Goal: Transaction & Acquisition: Book appointment/travel/reservation

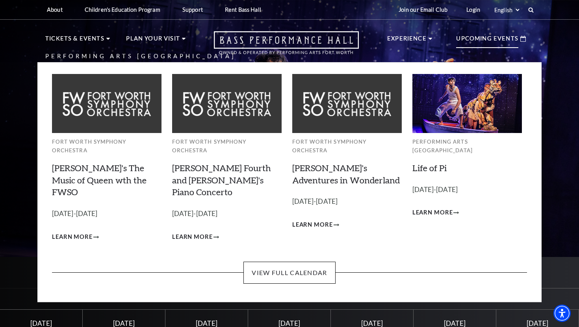
click at [461, 40] on p "Upcoming Events" at bounding box center [487, 41] width 62 height 14
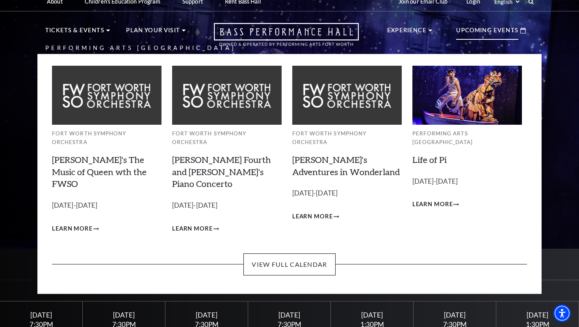
scroll to position [11, 0]
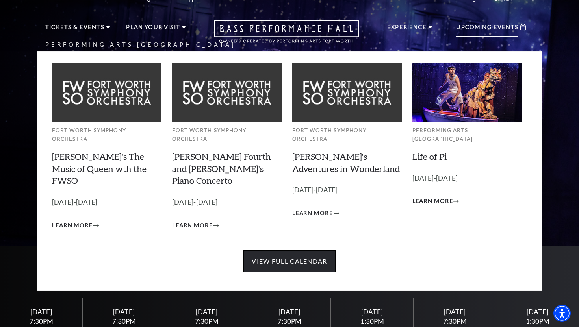
click at [267, 250] on link "View Full Calendar" at bounding box center [289, 261] width 92 height 22
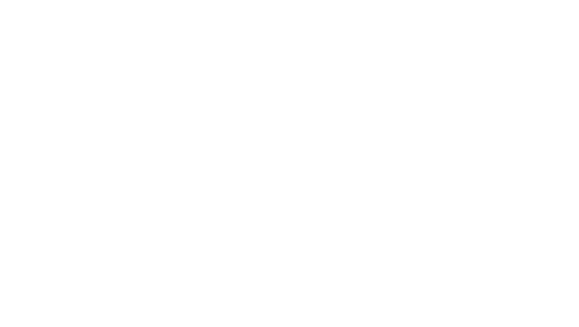
click at [0, 0] on html at bounding box center [0, 0] width 0 height 0
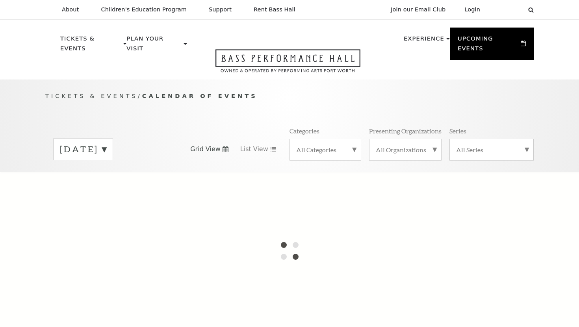
click at [272, 240] on div at bounding box center [289, 250] width 579 height 157
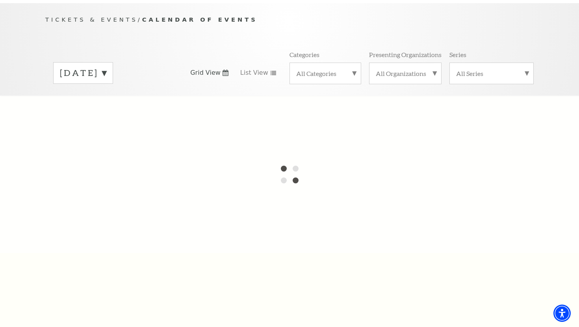
scroll to position [78, 0]
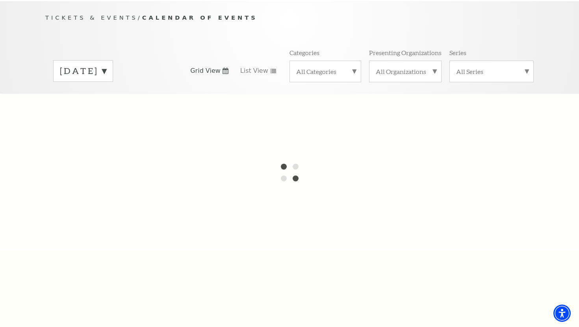
click at [106, 65] on label "[DATE]" at bounding box center [83, 71] width 46 height 12
click at [122, 94] on div at bounding box center [289, 172] width 579 height 157
click at [106, 79] on label "[DATE]" at bounding box center [83, 87] width 46 height 17
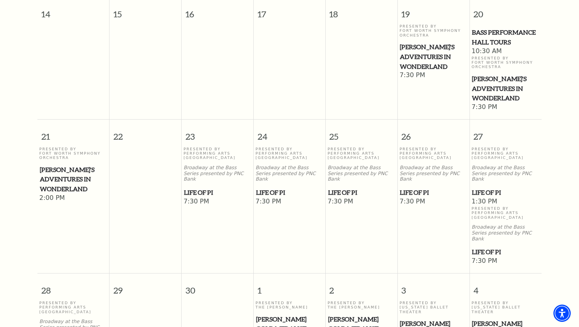
scroll to position [468, 0]
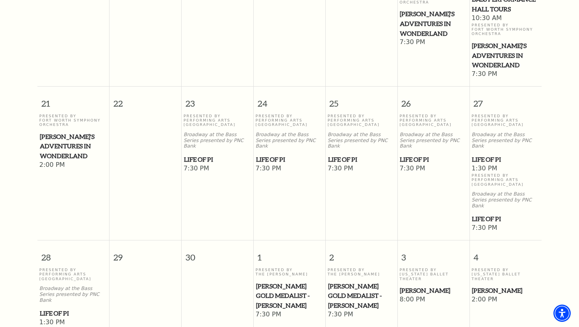
click at [424, 286] on span "[PERSON_NAME]" at bounding box center [433, 291] width 67 height 10
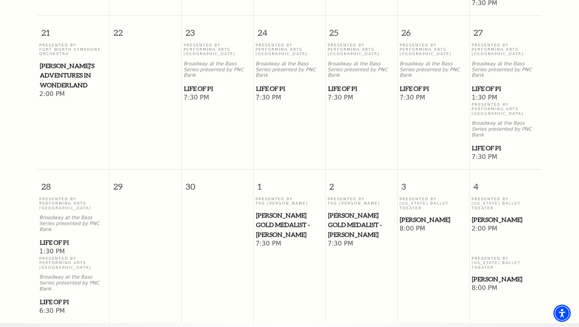
scroll to position [539, 0]
click at [484, 215] on span "[PERSON_NAME]" at bounding box center [505, 220] width 67 height 10
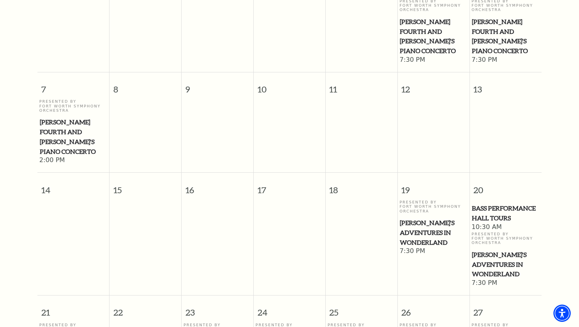
scroll to position [0, 0]
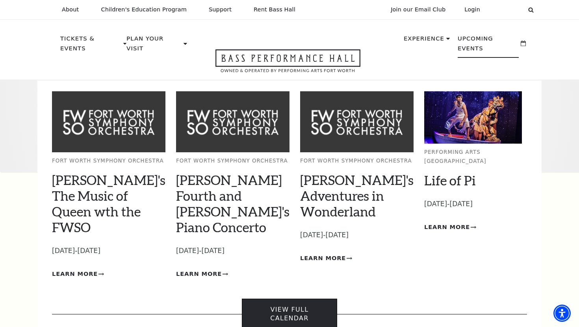
click at [289, 299] on link "View Full Calendar" at bounding box center [289, 314] width 95 height 31
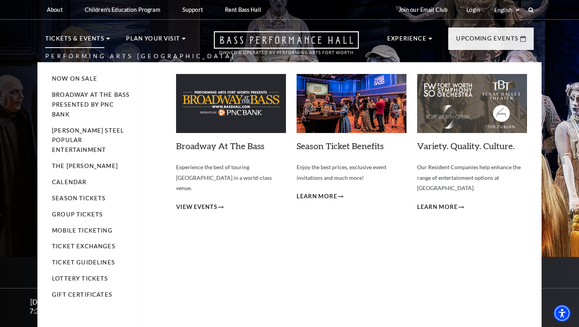
click at [104, 40] on li "Tickets & Events Now On Sale Broadway At The Bass presented by PNC Bank Irwin S…" at bounding box center [77, 48] width 65 height 28
click at [78, 80] on link "Now On Sale" at bounding box center [74, 78] width 45 height 7
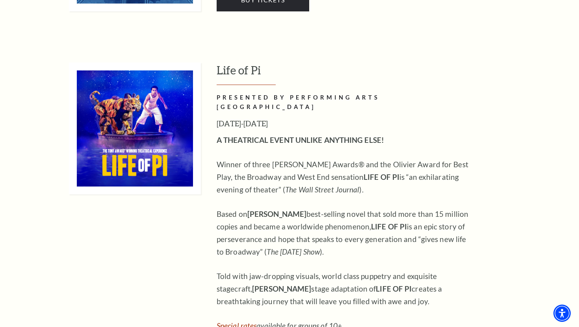
scroll to position [904, 0]
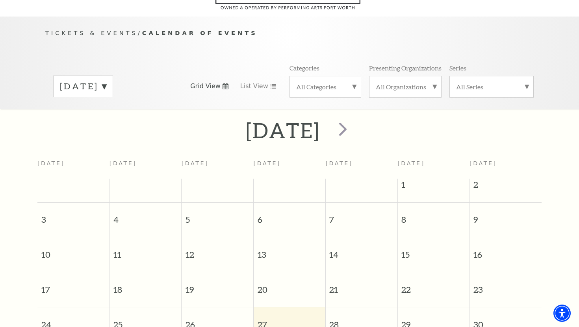
scroll to position [54, 0]
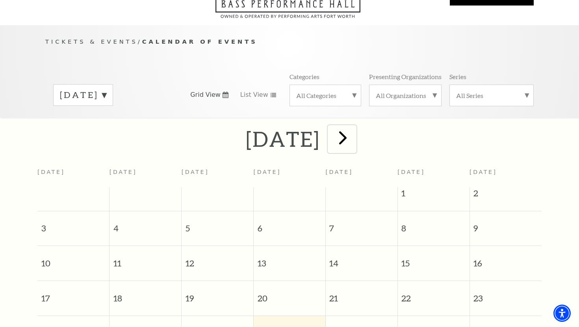
click at [354, 134] on span "next" at bounding box center [342, 137] width 22 height 22
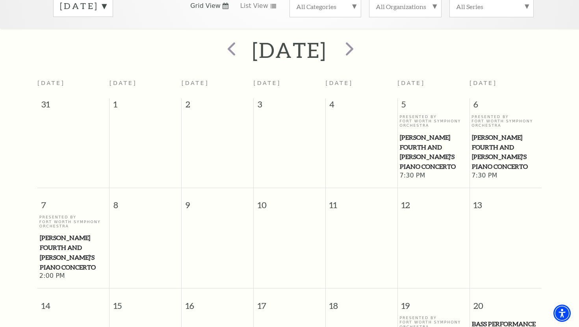
scroll to position [87, 0]
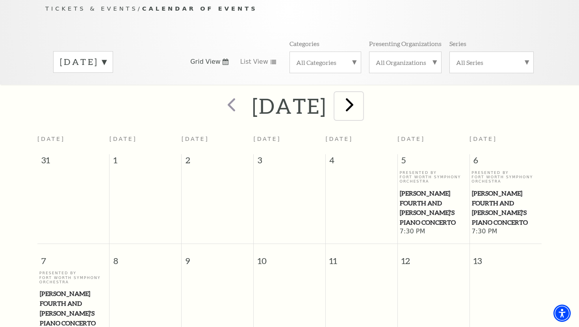
click at [361, 96] on span "next" at bounding box center [349, 104] width 22 height 22
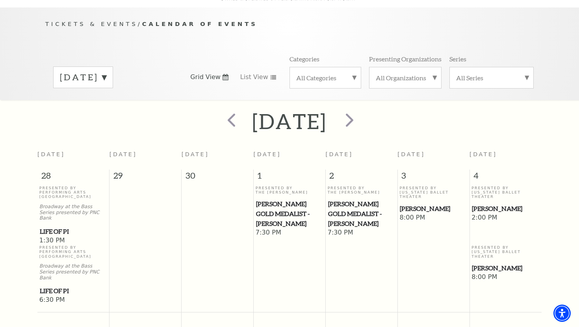
scroll to position [70, 0]
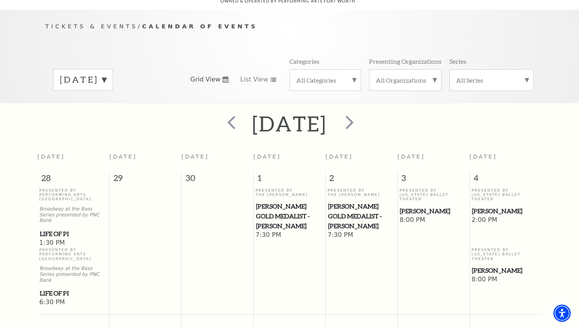
click at [487, 206] on span "[PERSON_NAME]" at bounding box center [505, 211] width 67 height 10
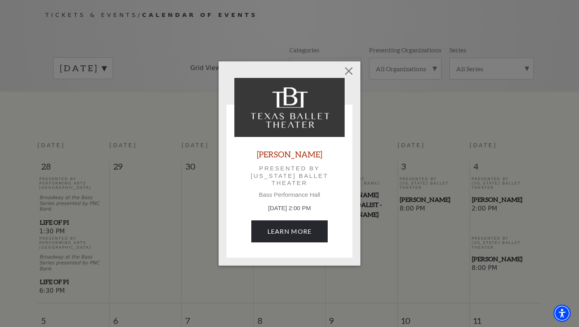
scroll to position [82, 0]
click at [309, 100] on img at bounding box center [289, 107] width 110 height 59
click at [344, 71] on button "Close" at bounding box center [348, 70] width 15 height 15
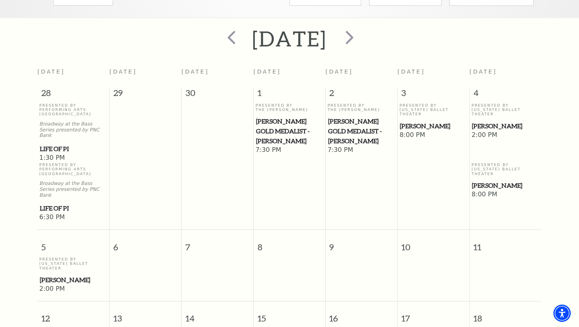
scroll to position [169, 0]
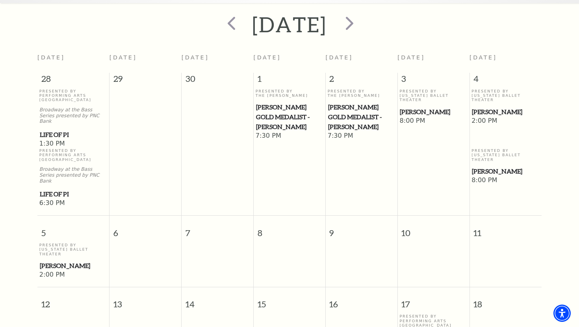
click at [496, 107] on span "[PERSON_NAME]" at bounding box center [505, 112] width 67 height 10
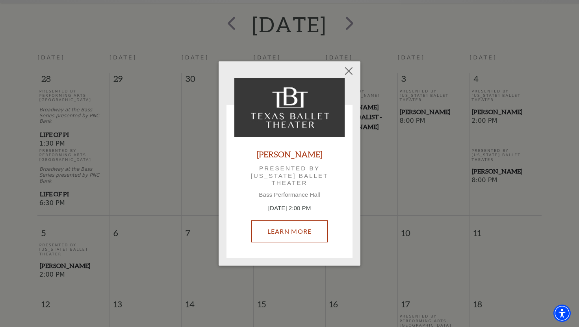
click at [307, 232] on link "Learn More" at bounding box center [289, 231] width 77 height 22
